Goal: Information Seeking & Learning: Check status

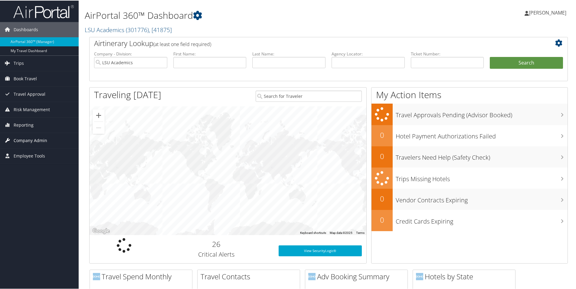
click at [38, 140] on span "Company Admin" at bounding box center [31, 139] width 34 height 15
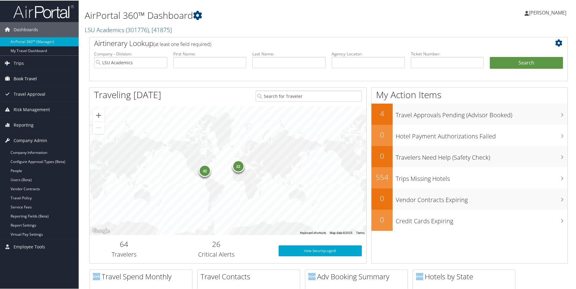
click at [26, 77] on span "Book Travel" at bounding box center [25, 77] width 23 height 15
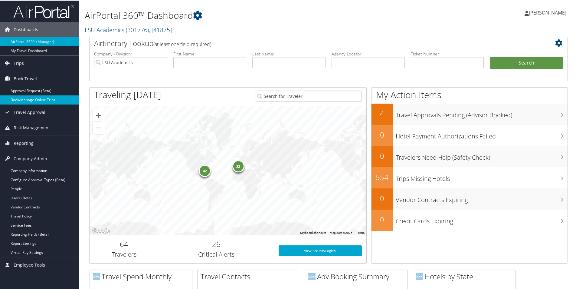
click at [23, 100] on link "Book/Manage Online Trips" at bounding box center [39, 99] width 79 height 9
click at [14, 142] on span "Reporting" at bounding box center [24, 142] width 20 height 15
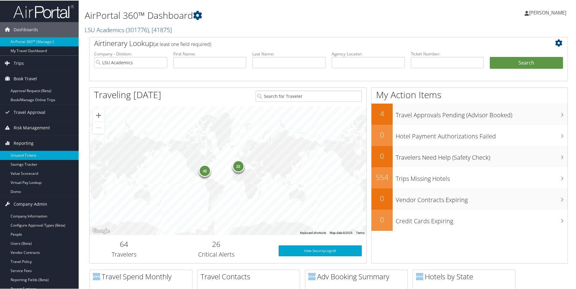
click at [19, 154] on link "Unused Tickets" at bounding box center [39, 154] width 79 height 9
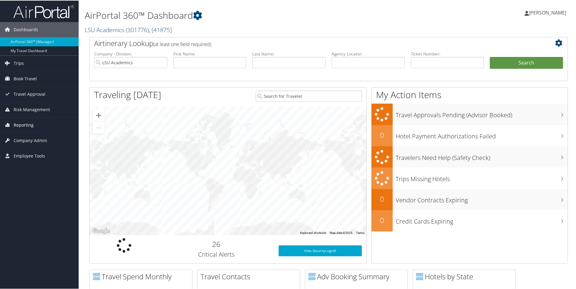
click at [15, 124] on span "Reporting" at bounding box center [24, 124] width 20 height 15
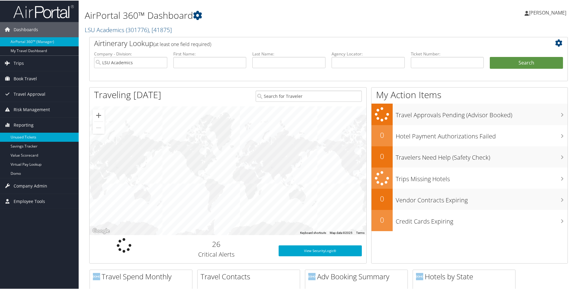
click at [19, 136] on link "Unused Tickets" at bounding box center [39, 136] width 79 height 9
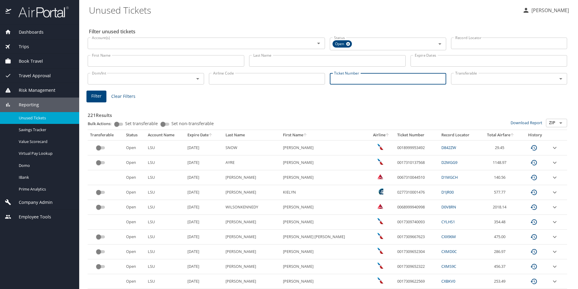
click at [340, 78] on input "Ticket Number" at bounding box center [388, 78] width 116 height 11
click at [137, 59] on input "First Name" at bounding box center [166, 60] width 157 height 11
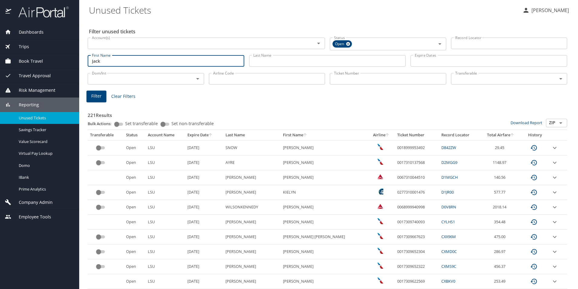
type input "Jack"
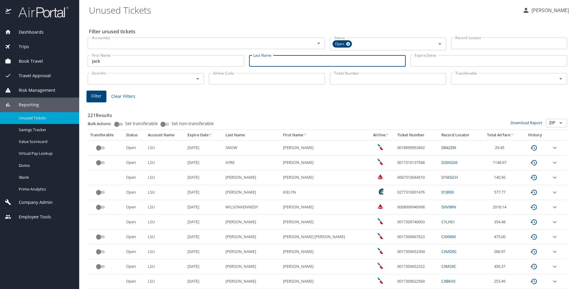
drag, startPoint x: 273, startPoint y: 66, endPoint x: 269, endPoint y: 64, distance: 4.8
click at [273, 66] on input "Last Name" at bounding box center [327, 60] width 157 height 11
type input "Mallard"
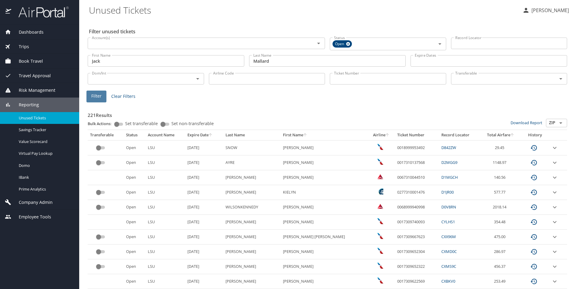
click at [93, 98] on span "Filter" at bounding box center [96, 96] width 10 height 8
